Goal: Contribute content: Contribute content

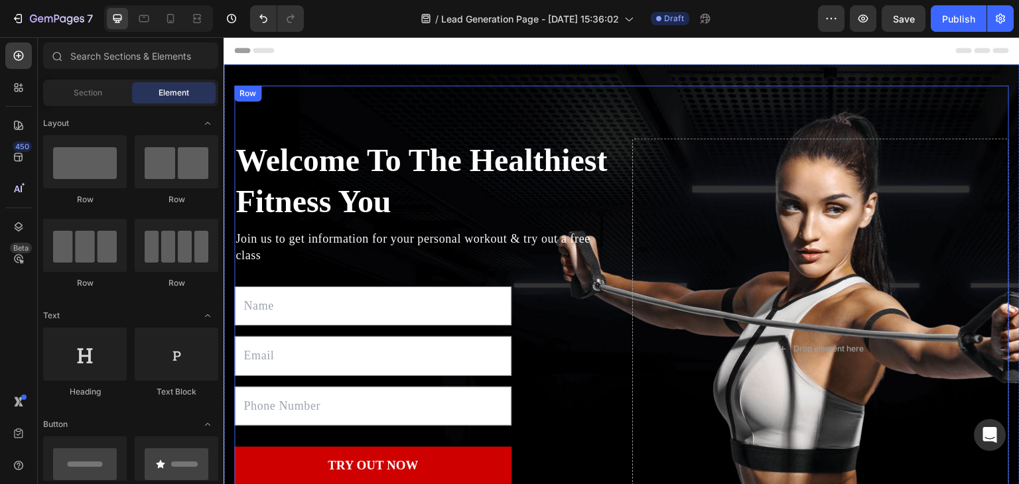
click at [528, 123] on div "Welcome To The Healthiest Fitness You Heading Join us to get information for yo…" at bounding box center [621, 349] width 775 height 527
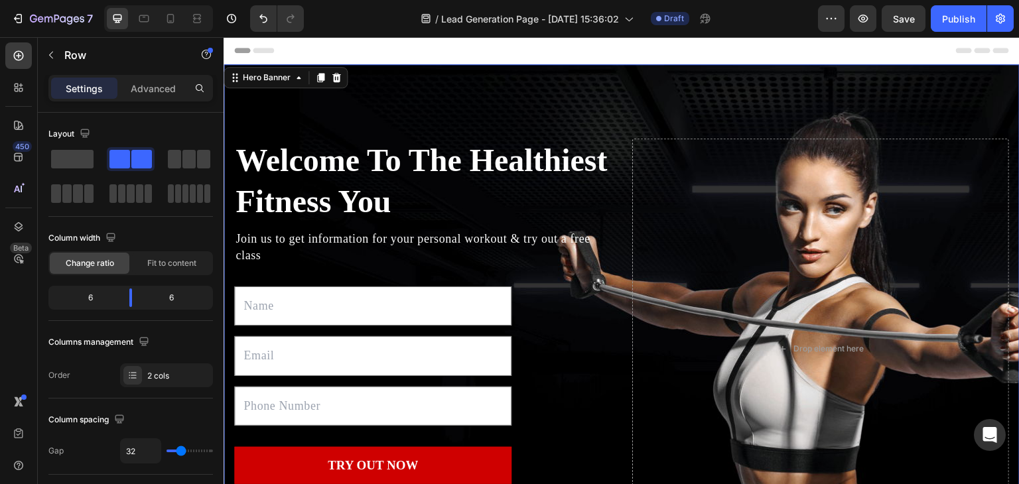
click at [426, 72] on div "Welcome To The Healthiest Fitness You Heading Join us to get information for yo…" at bounding box center [622, 348] width 796 height 569
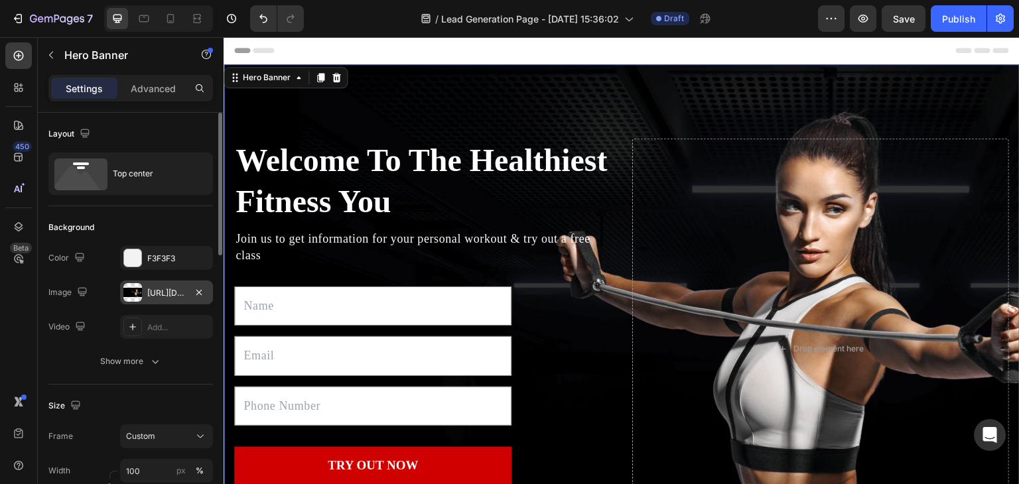
click at [151, 288] on div "[URL][DOMAIN_NAME]" at bounding box center [166, 293] width 38 height 12
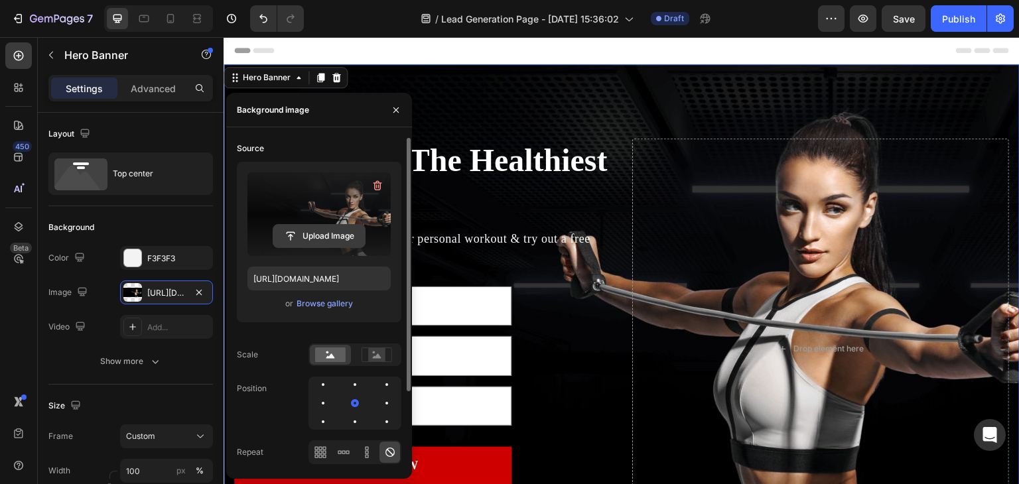
click at [331, 226] on input "file" at bounding box center [319, 236] width 92 height 23
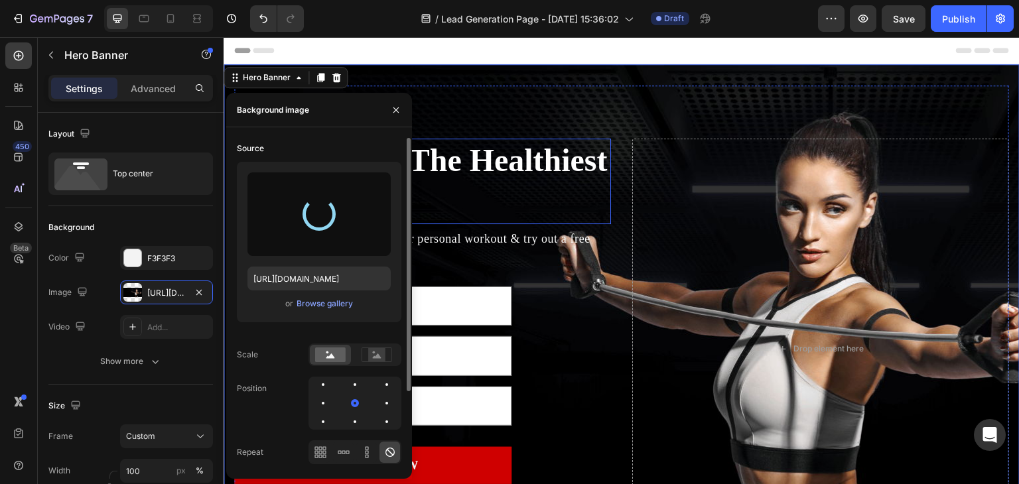
type input "[URL][DOMAIN_NAME]"
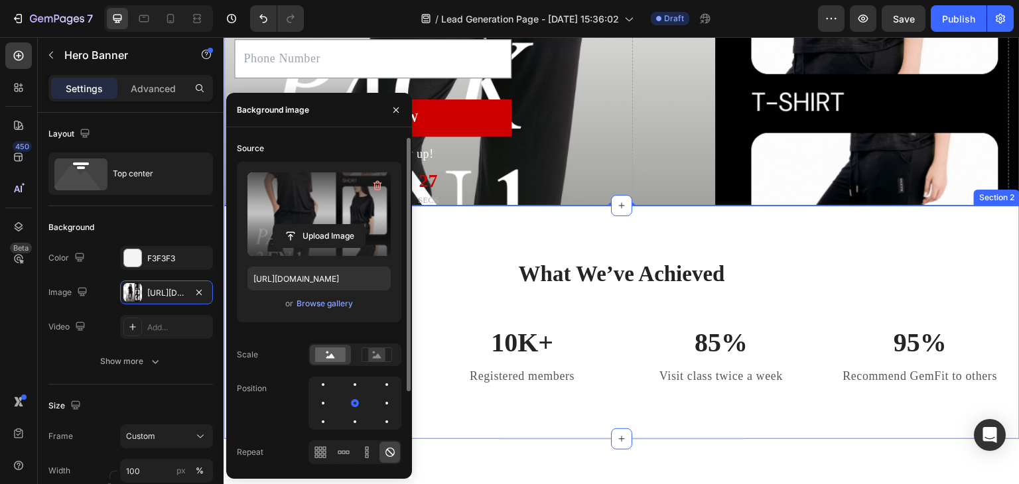
scroll to position [398, 0]
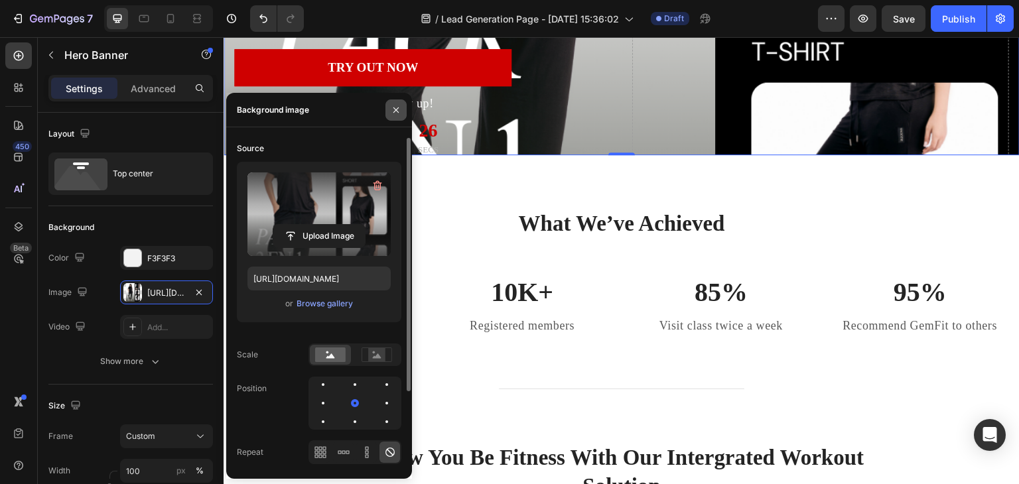
click at [401, 111] on icon "button" at bounding box center [396, 110] width 11 height 11
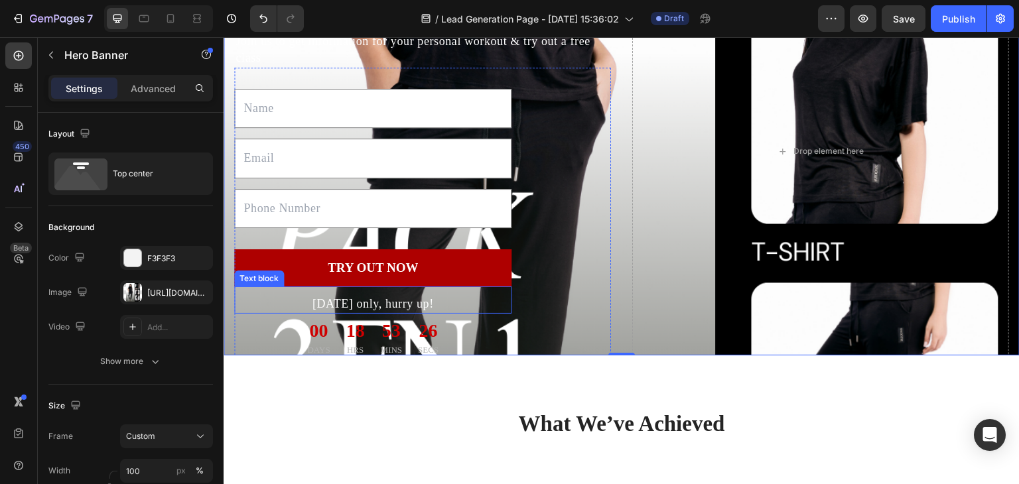
scroll to position [0, 0]
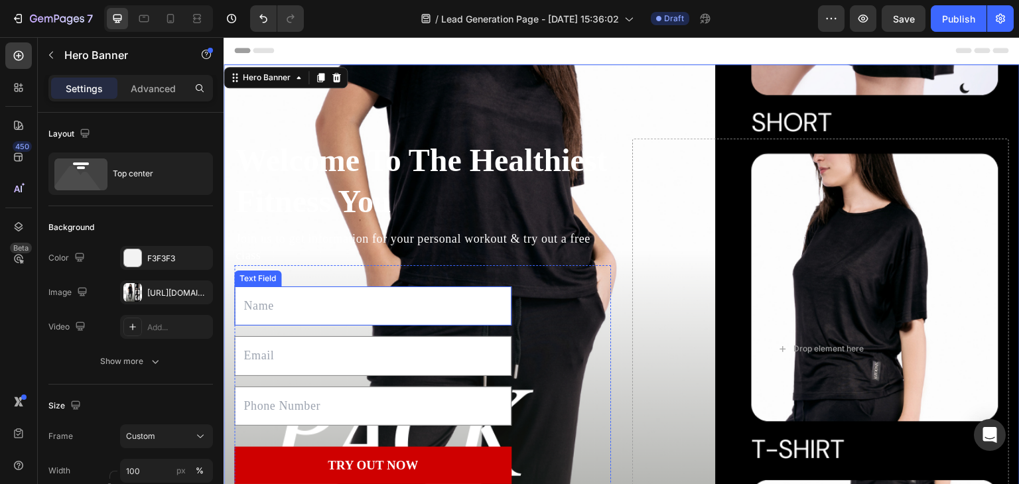
click at [304, 310] on input "text" at bounding box center [372, 306] width 277 height 39
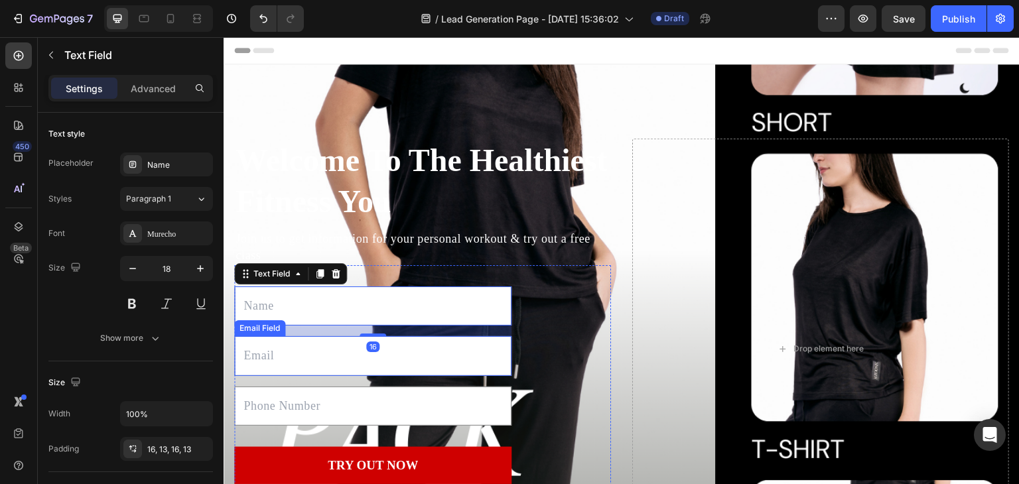
click at [286, 368] on input "email" at bounding box center [372, 355] width 277 height 39
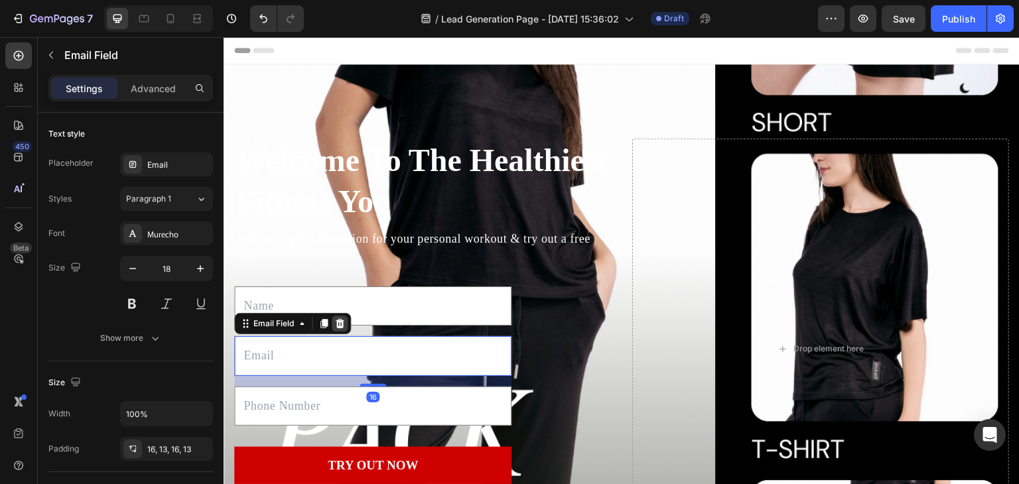
click at [337, 320] on icon at bounding box center [340, 323] width 9 height 9
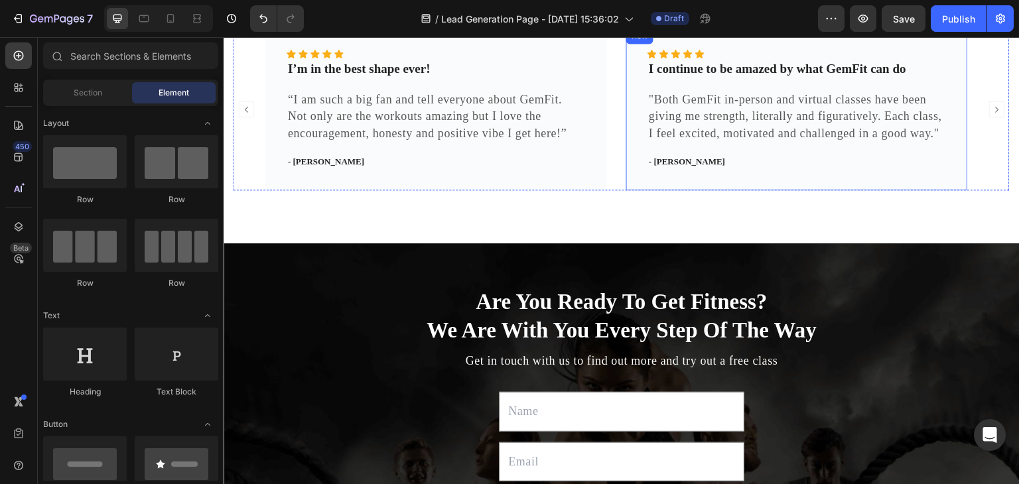
scroll to position [1460, 0]
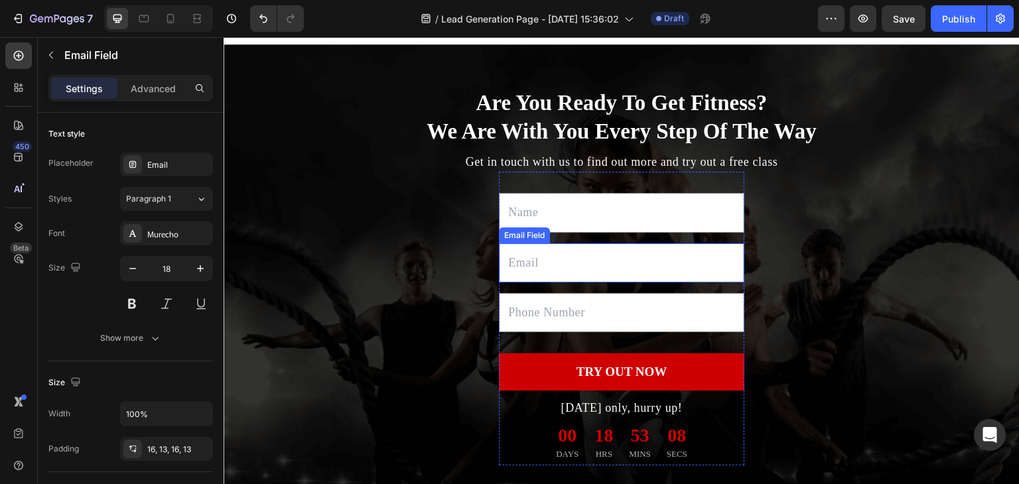
click at [572, 273] on input "email" at bounding box center [622, 263] width 246 height 39
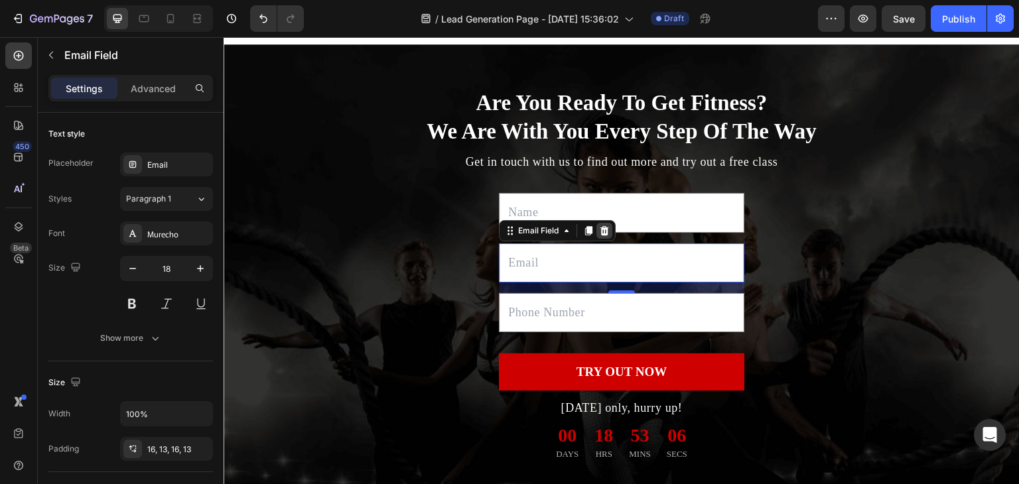
click at [601, 233] on icon at bounding box center [605, 230] width 9 height 9
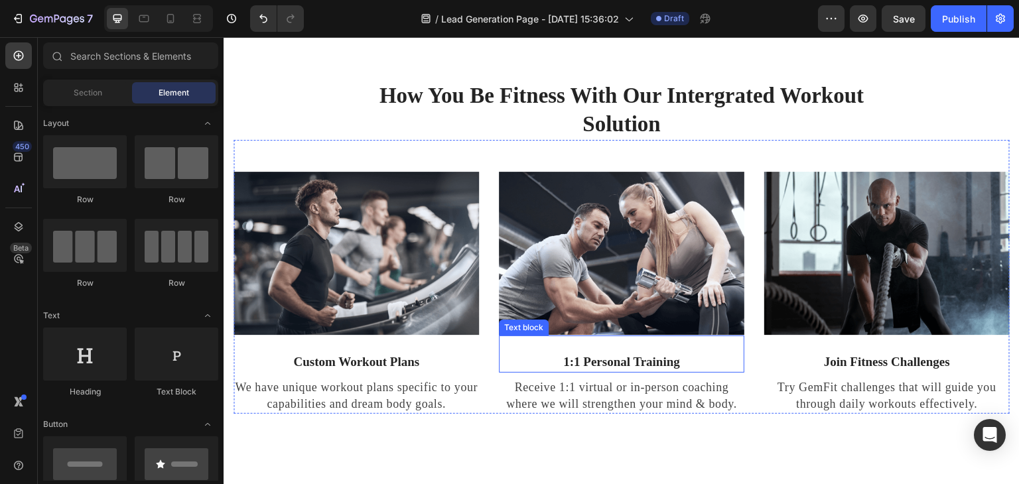
scroll to position [730, 0]
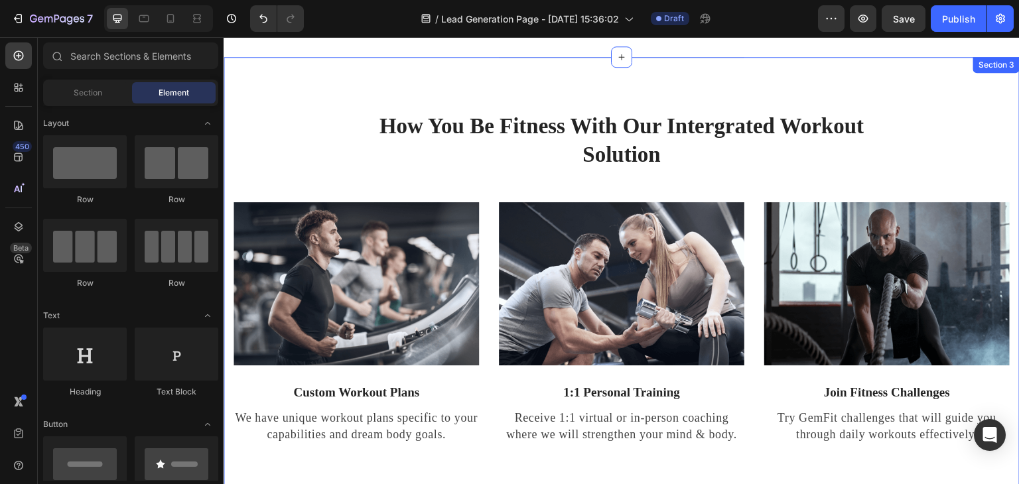
click at [987, 88] on div "Title Line how you be fitness with our intergrated workout solution Heading Row…" at bounding box center [622, 251] width 776 height 388
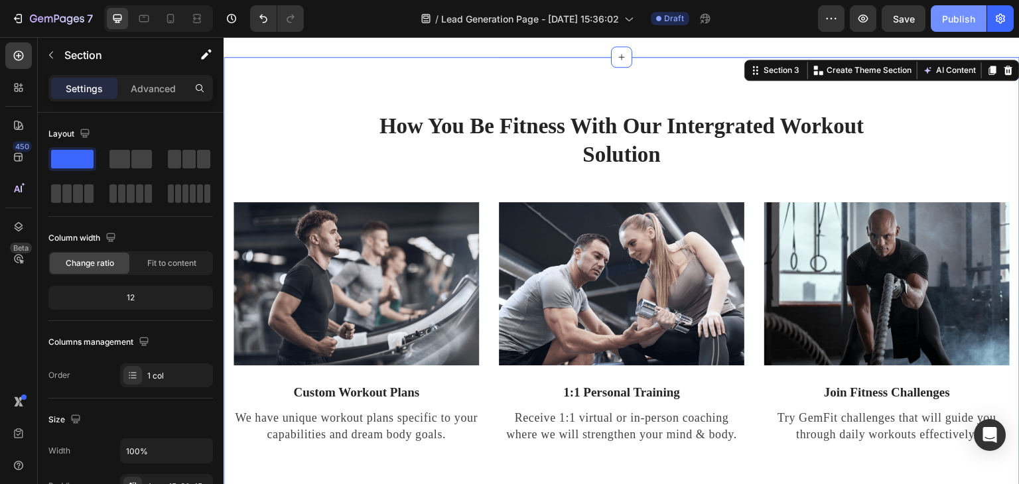
click at [958, 17] on div "Publish" at bounding box center [958, 19] width 33 height 14
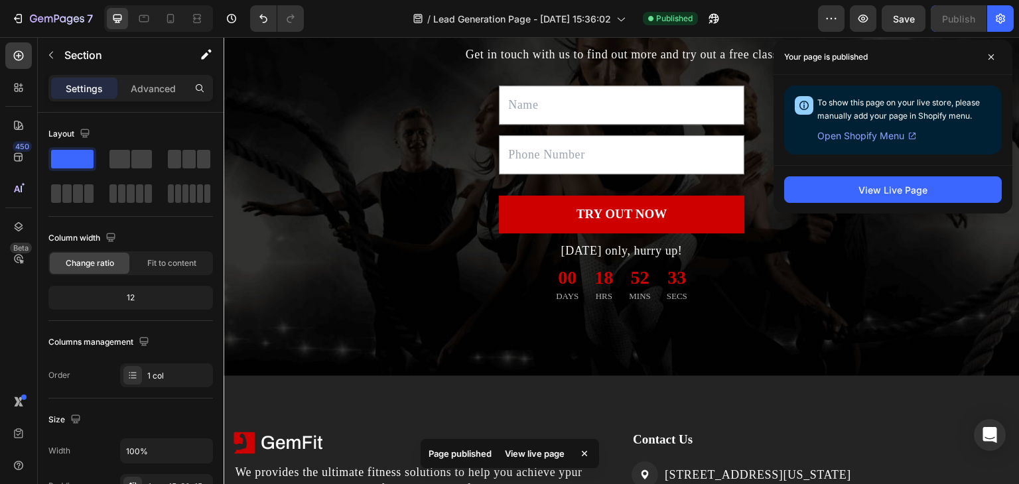
scroll to position [1885, 0]
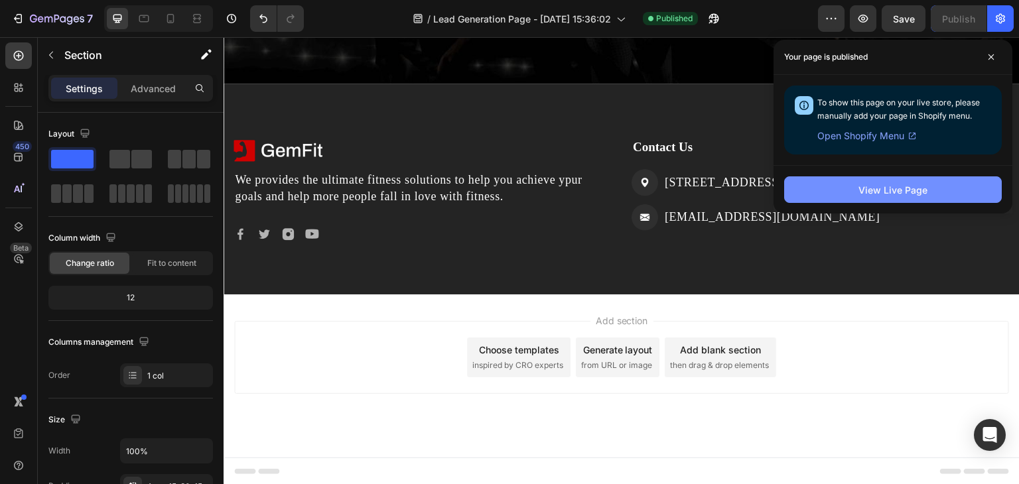
click at [837, 186] on button "View Live Page" at bounding box center [893, 190] width 218 height 27
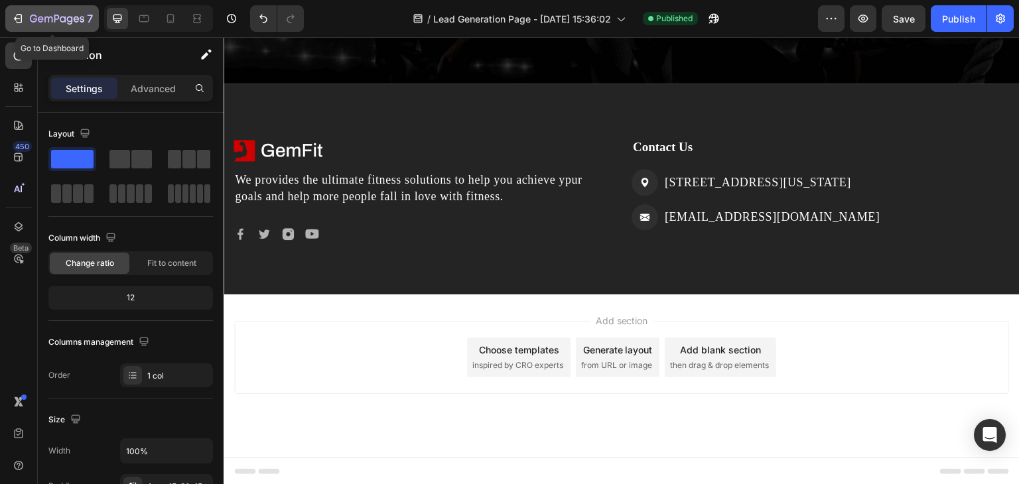
click at [21, 25] on icon "button" at bounding box center [17, 18] width 13 height 13
